Goal: Information Seeking & Learning: Learn about a topic

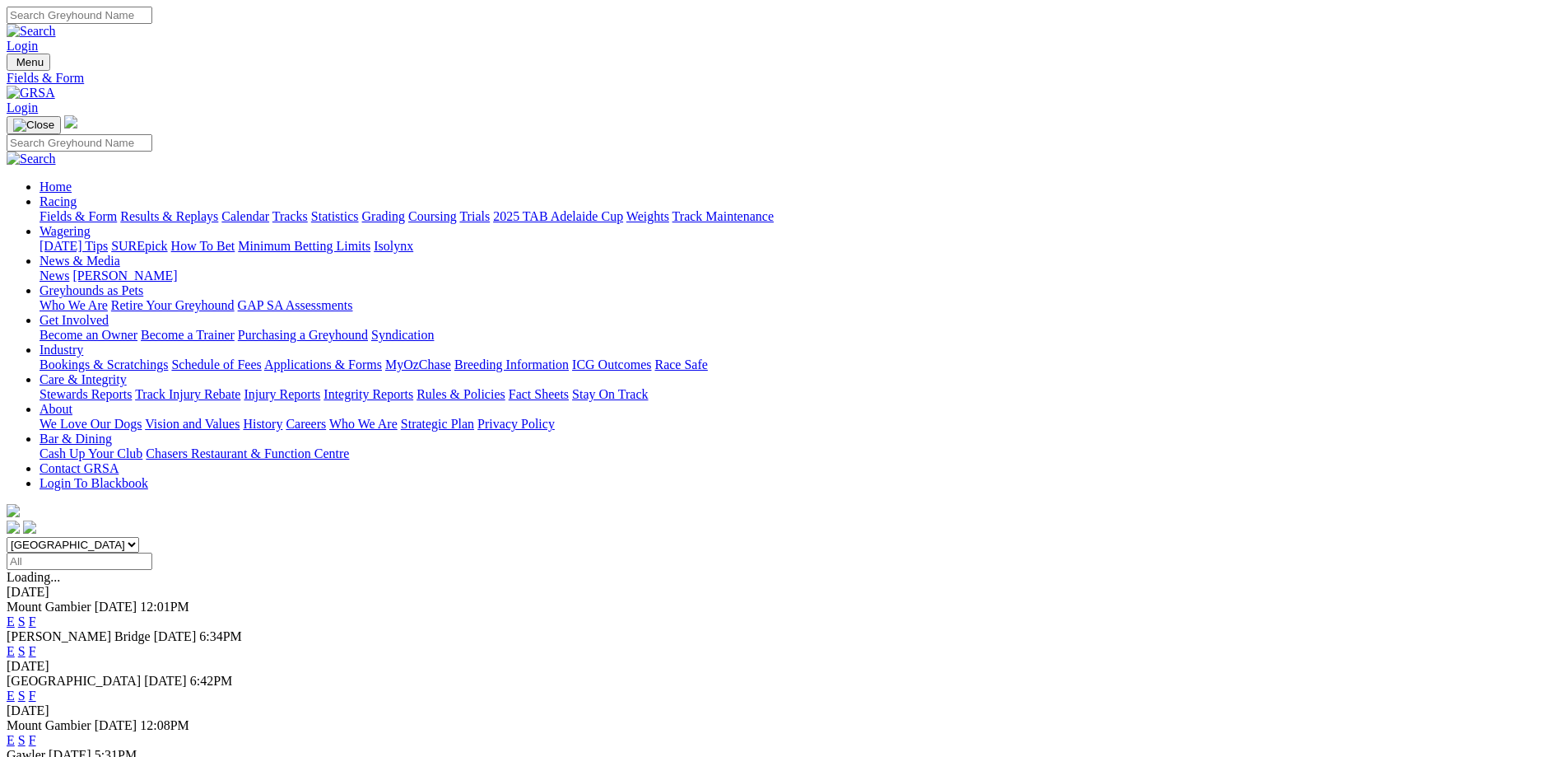
click at [36, 644] on link "F" at bounding box center [32, 650] width 8 height 14
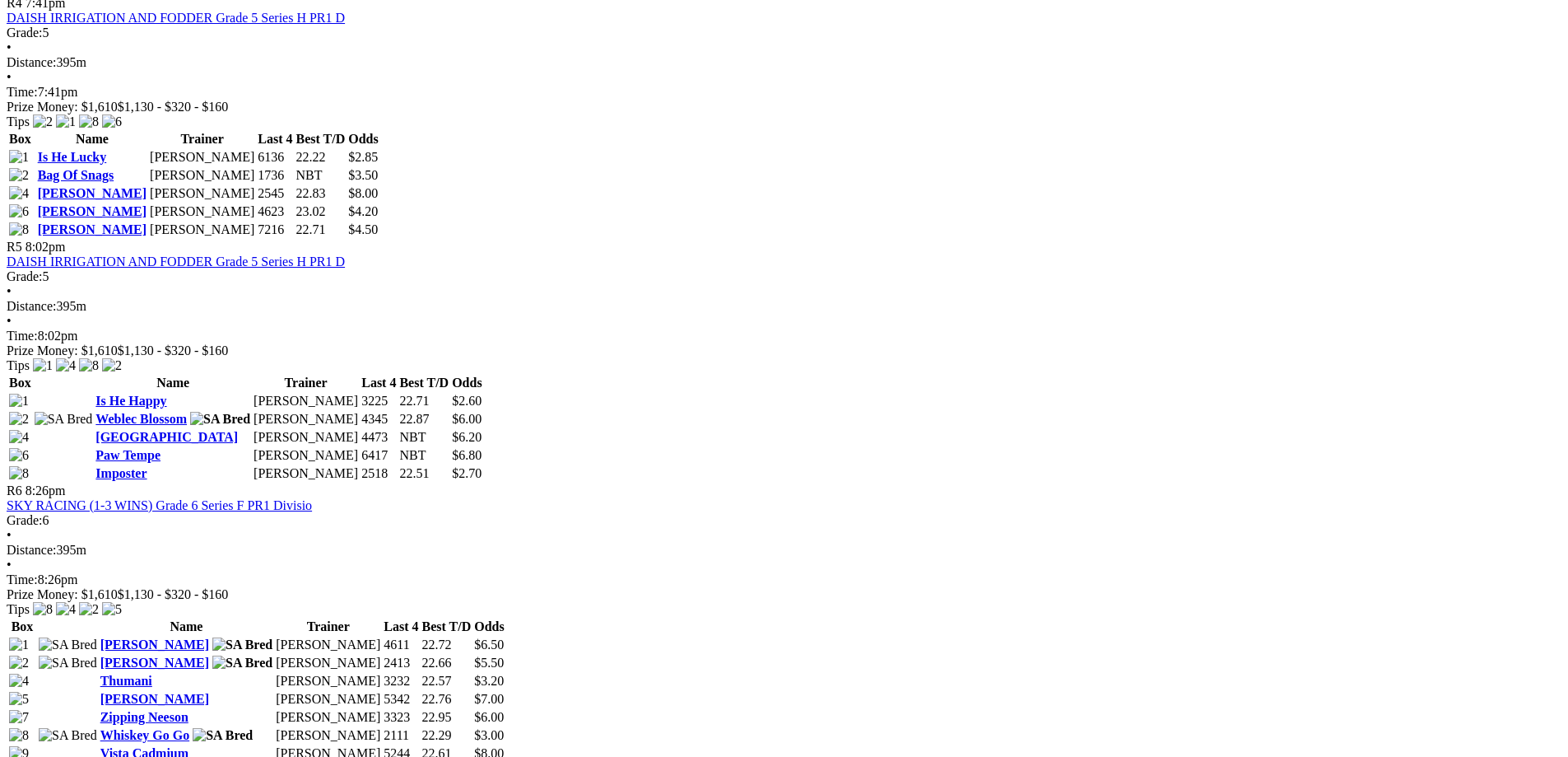
scroll to position [1646, 0]
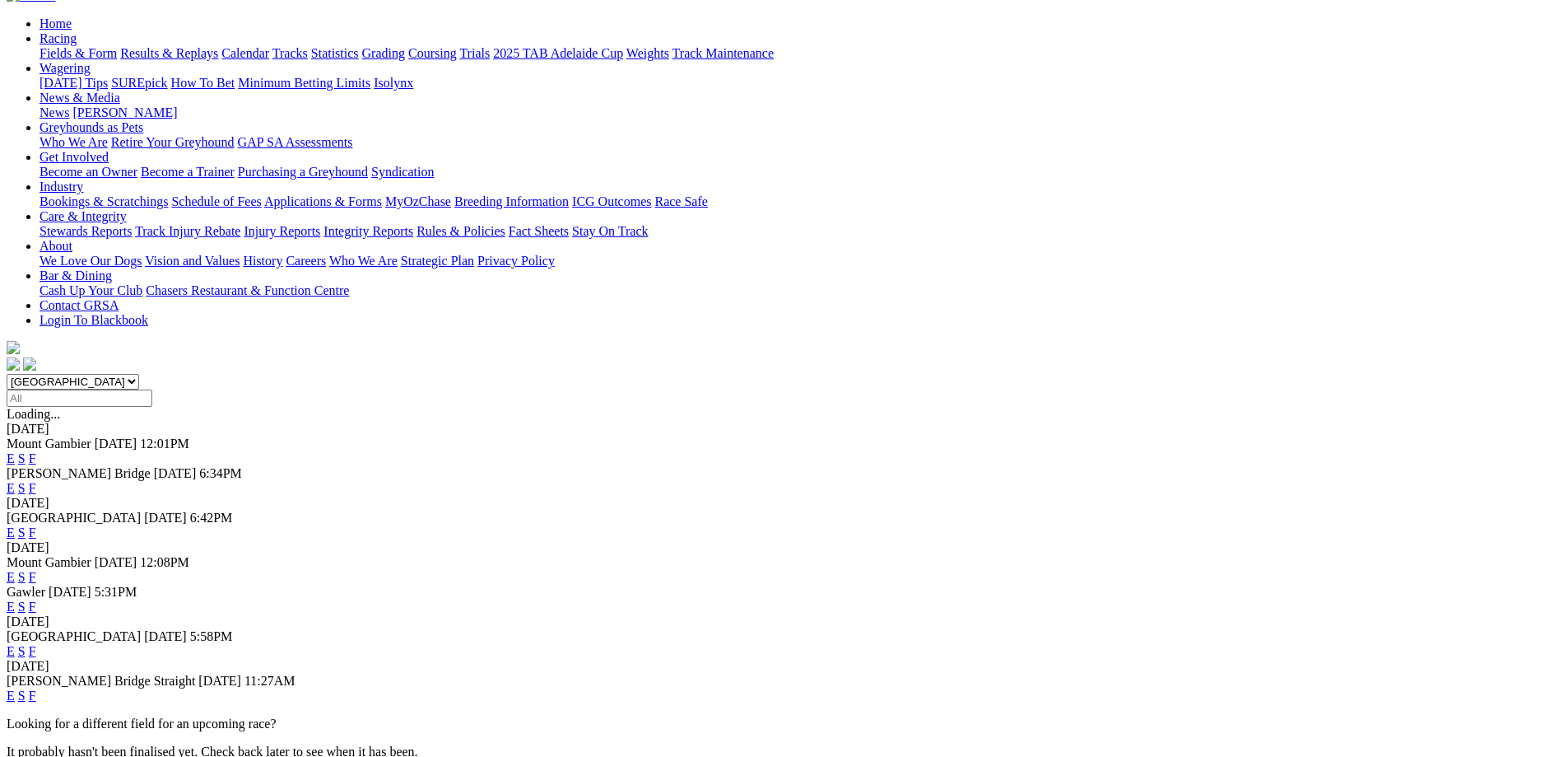
scroll to position [165, 0]
click at [36, 524] on link "F" at bounding box center [32, 530] width 8 height 14
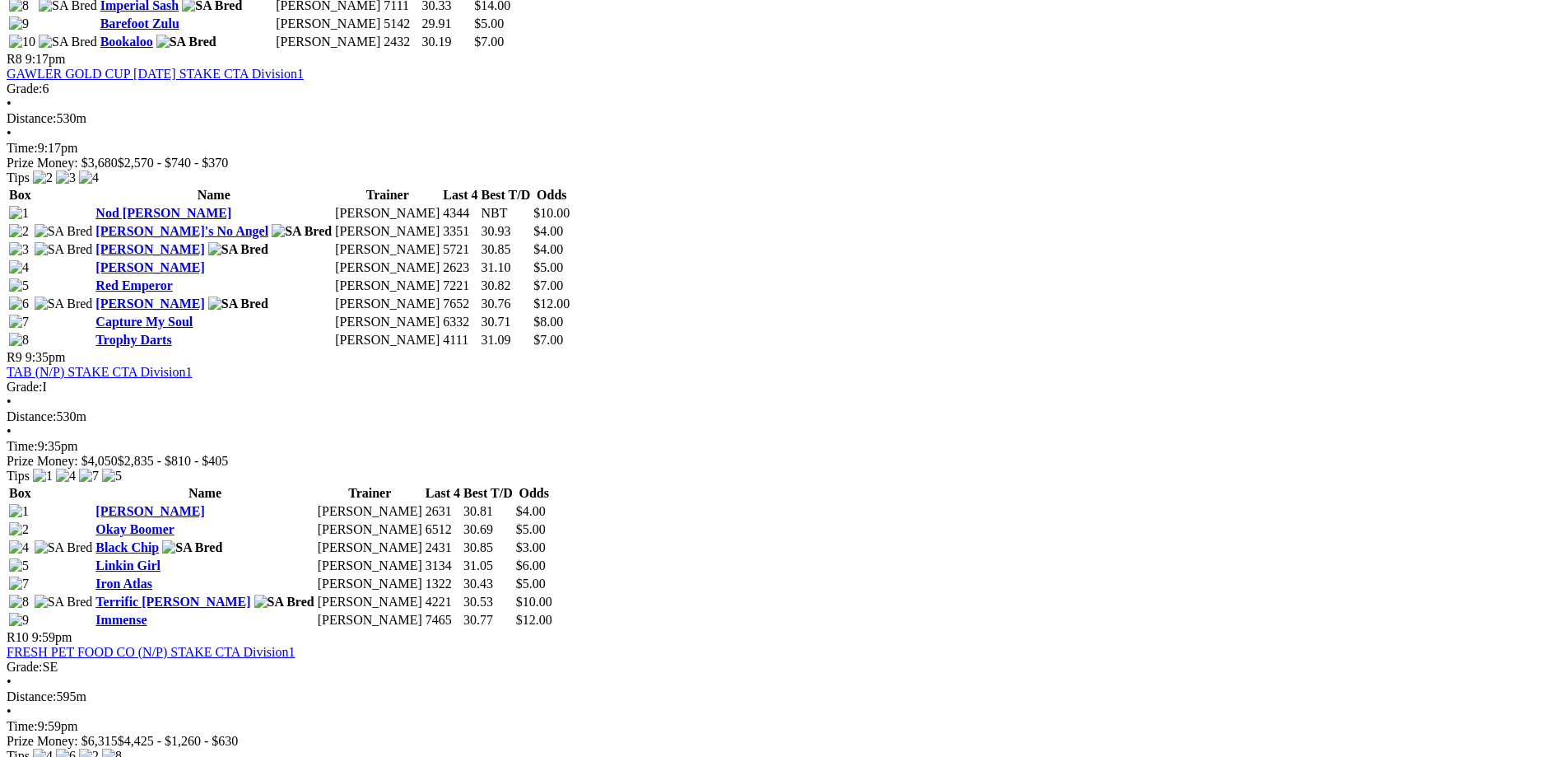
scroll to position [2964, 0]
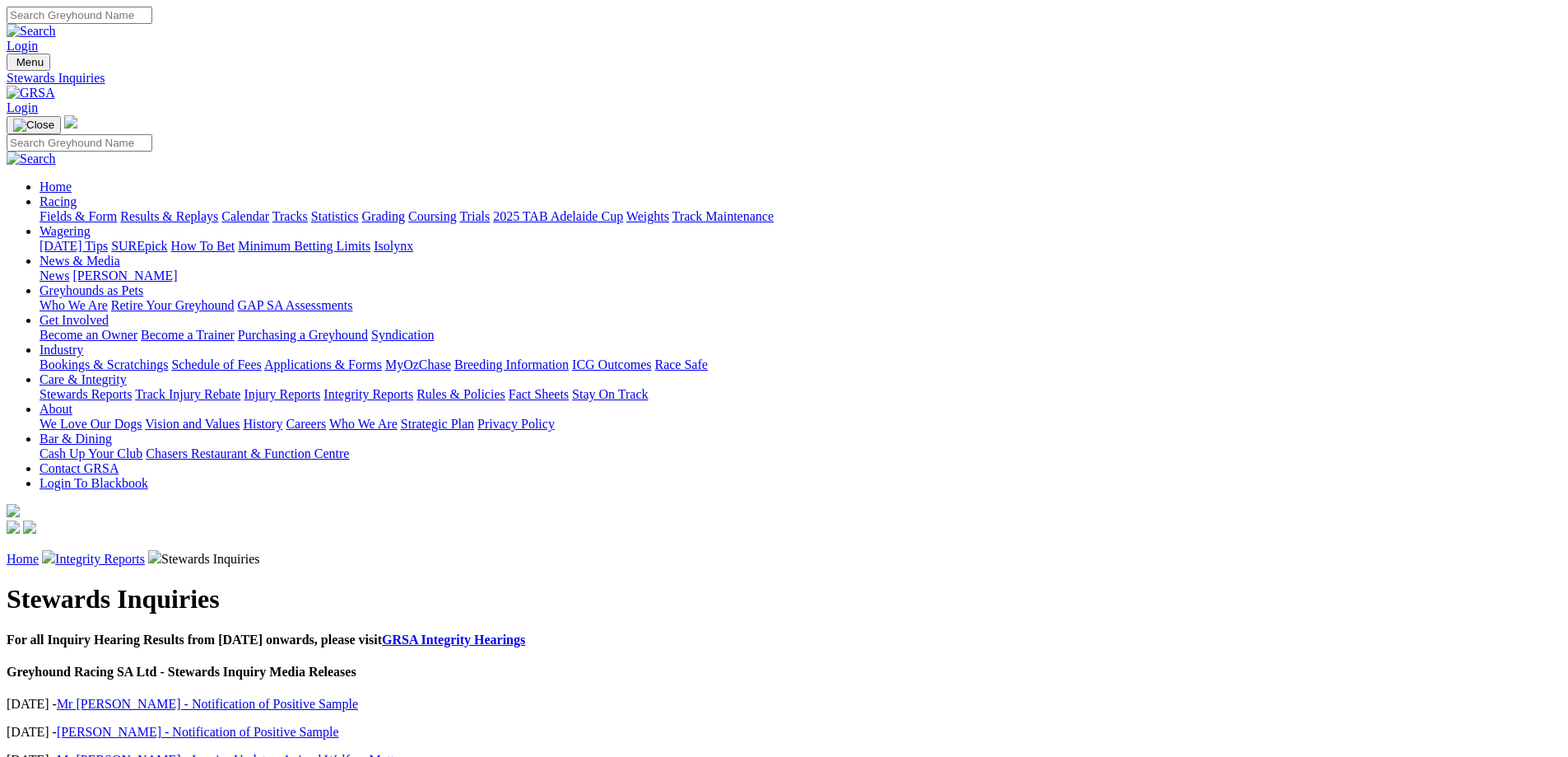
click at [145, 551] on link "Integrity Reports" at bounding box center [100, 558] width 89 height 14
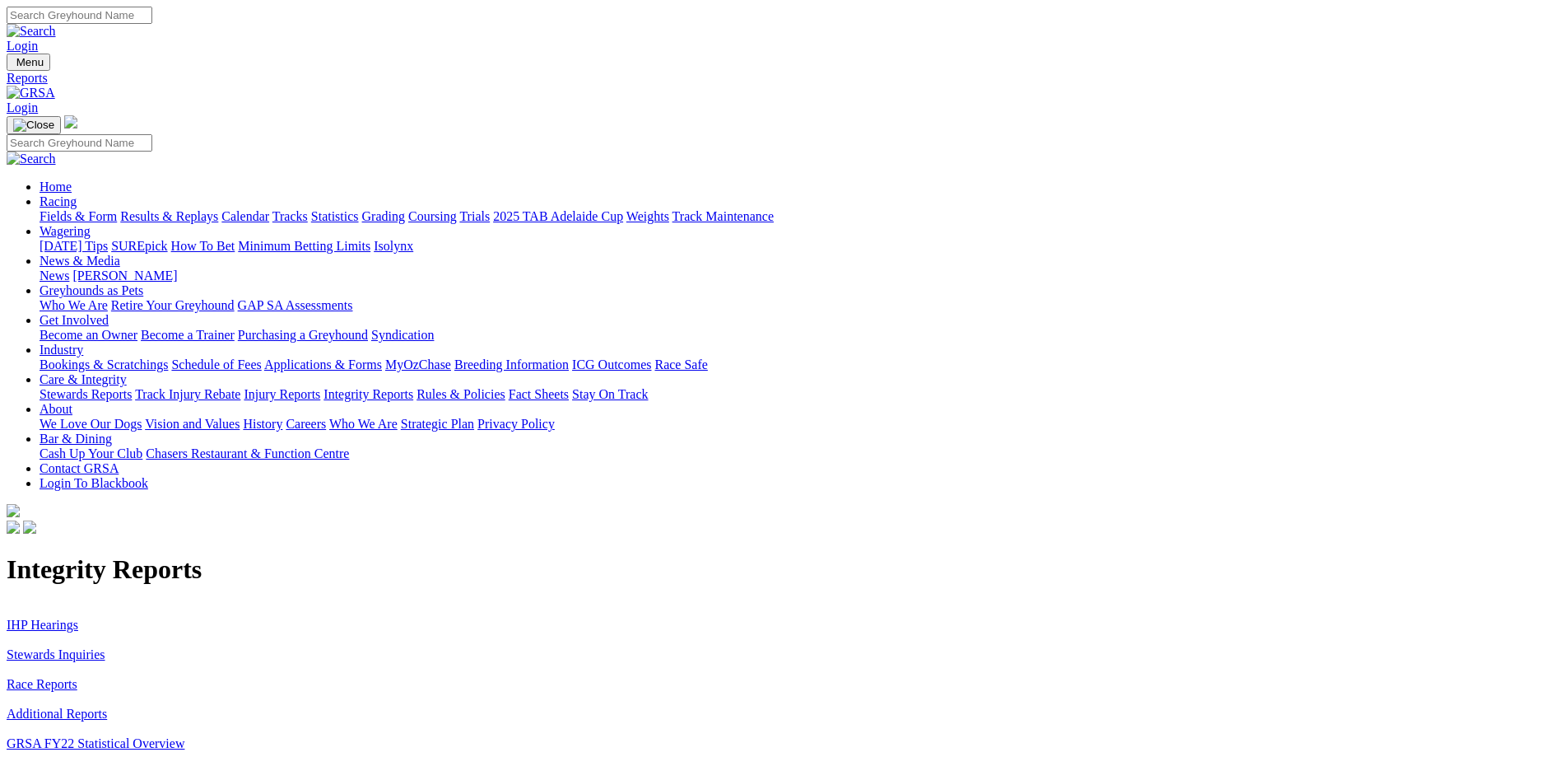
click at [78, 618] on link "IHP Hearings" at bounding box center [42, 625] width 71 height 14
